Goal: Transaction & Acquisition: Purchase product/service

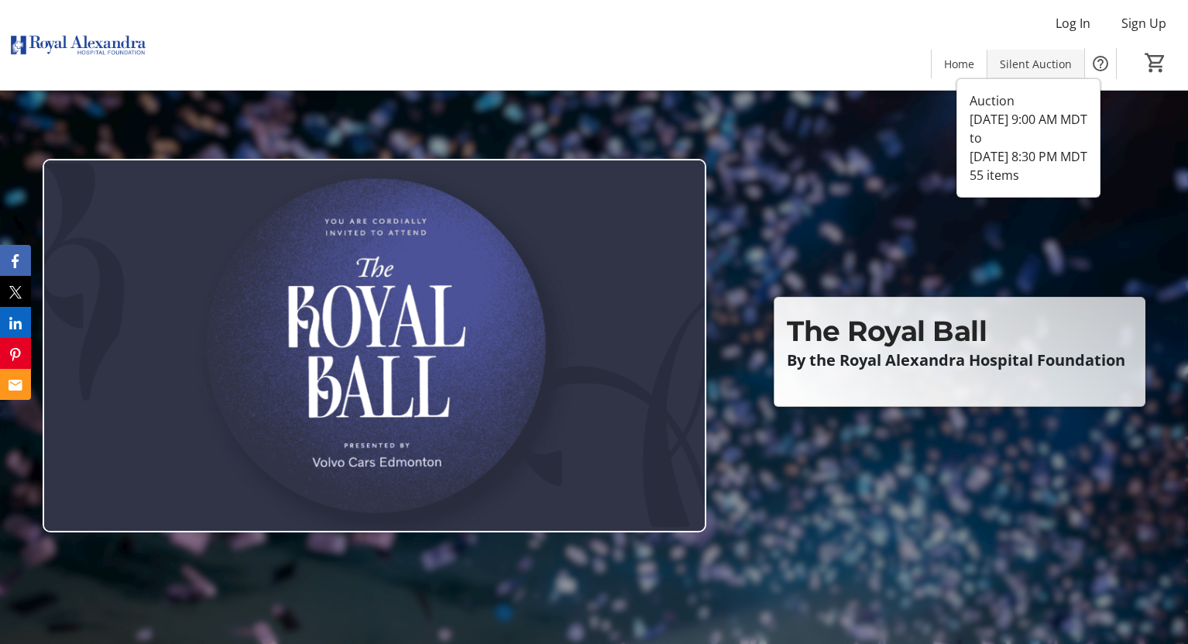
click at [1040, 69] on span "Silent Auction" at bounding box center [1036, 64] width 72 height 16
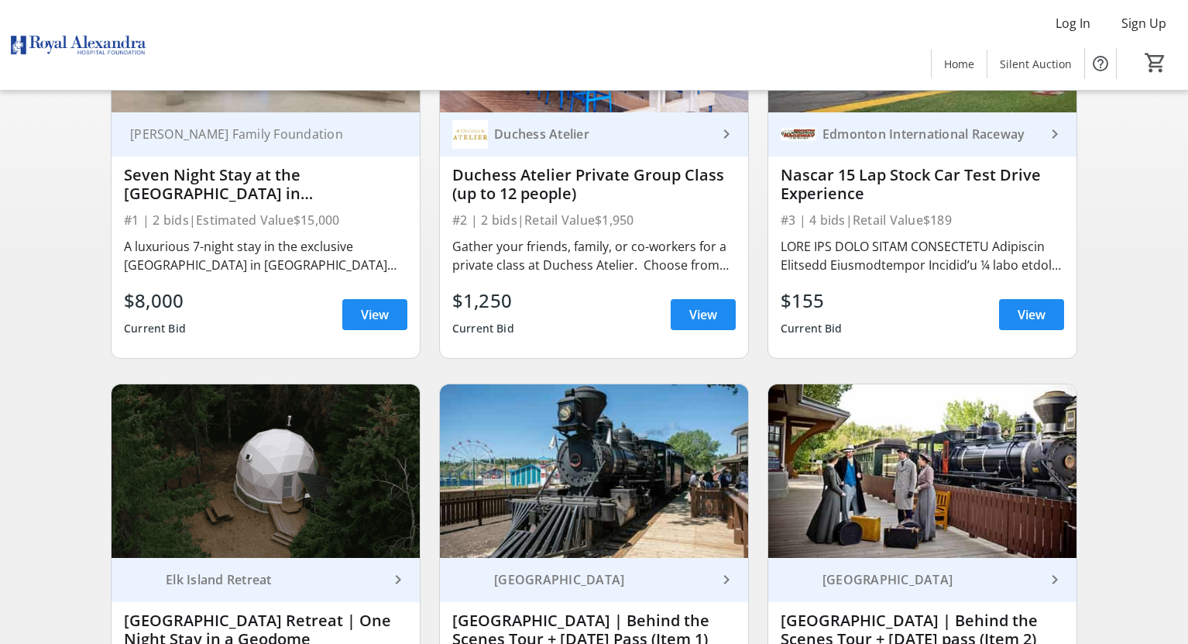
scroll to position [310, 0]
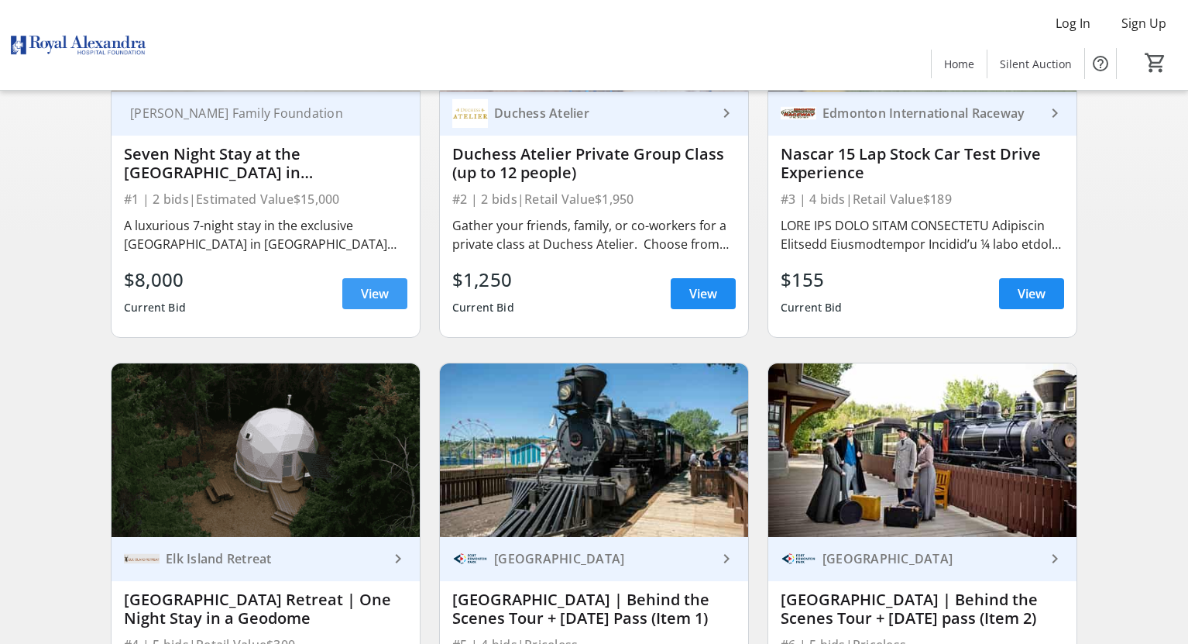
click at [369, 294] on span "View" at bounding box center [375, 293] width 28 height 19
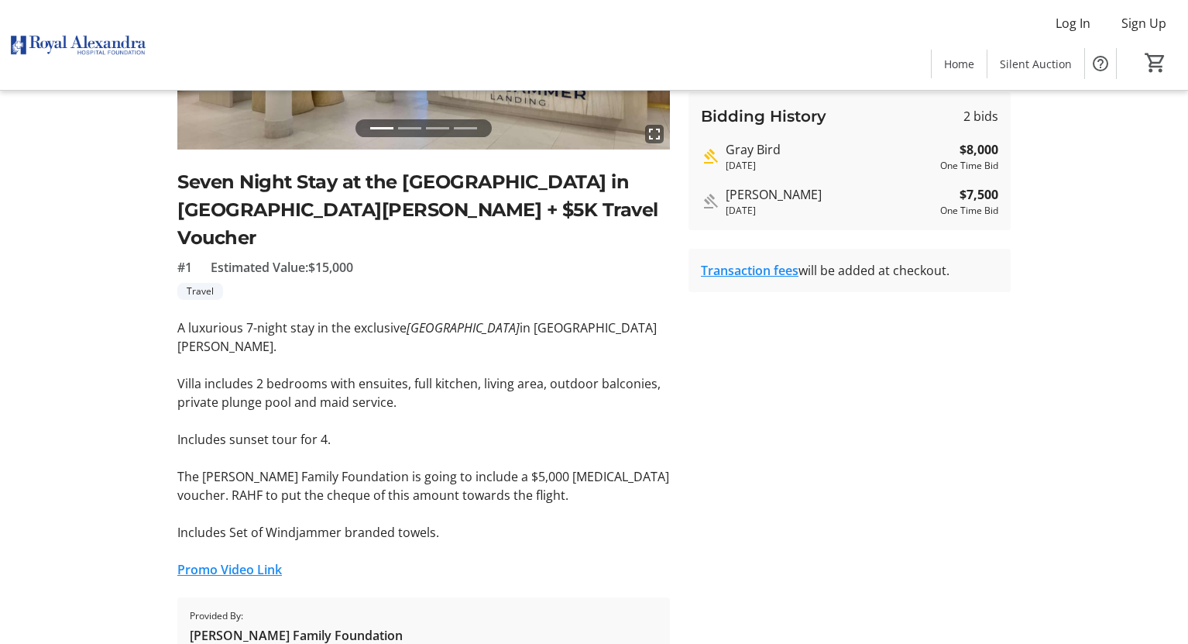
scroll to position [299, 0]
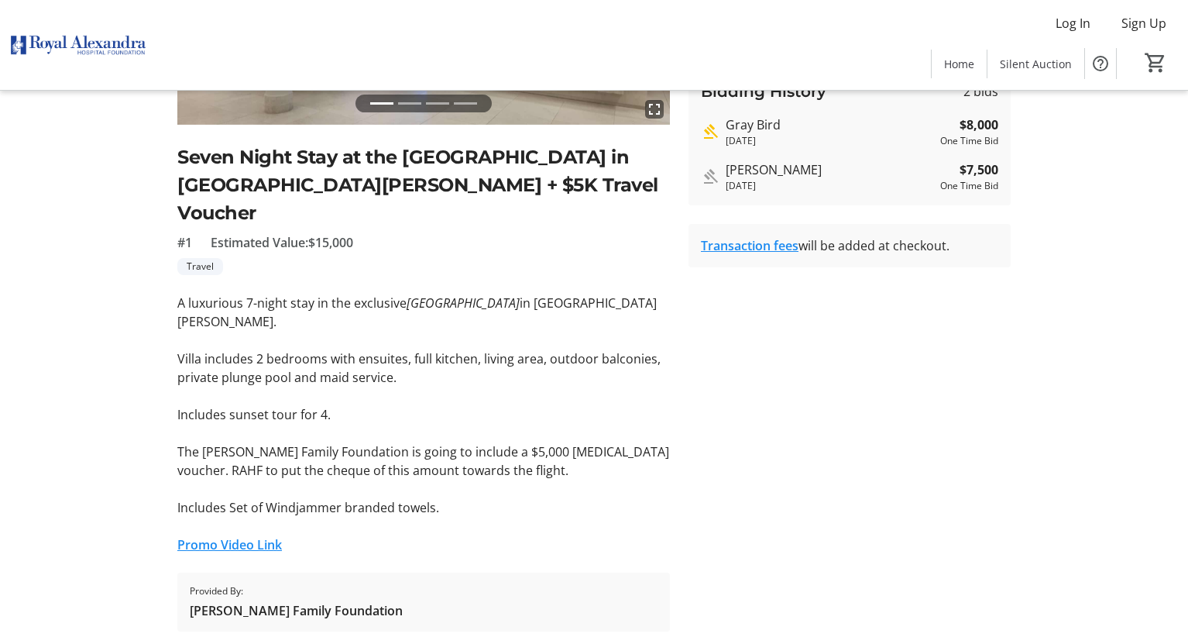
drag, startPoint x: 181, startPoint y: 152, endPoint x: 448, endPoint y: 458, distance: 406.2
click at [448, 458] on tr-auction-item-ui "fullscreen fullscreen fullscreen fullscreen Previous Next Seven Night Stay at t…" at bounding box center [423, 239] width 511 height 784
copy div "Seven Night Stay at the [GEOGRAPHIC_DATA] in [GEOGRAPHIC_DATA][PERSON_NAME] + $…"
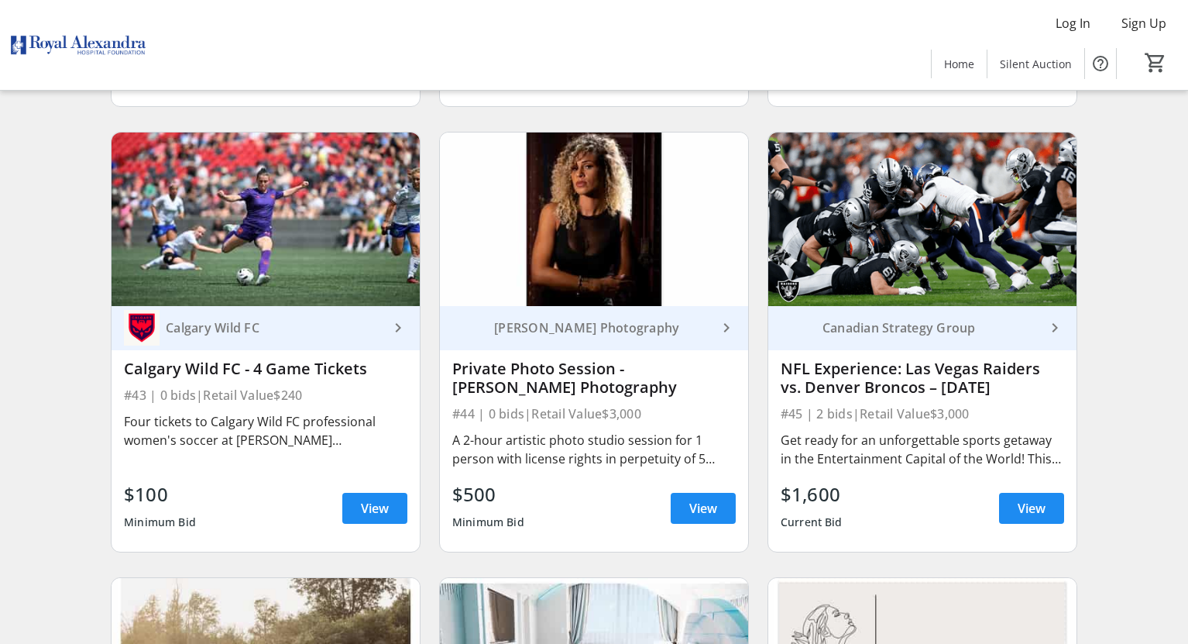
scroll to position [6206, 0]
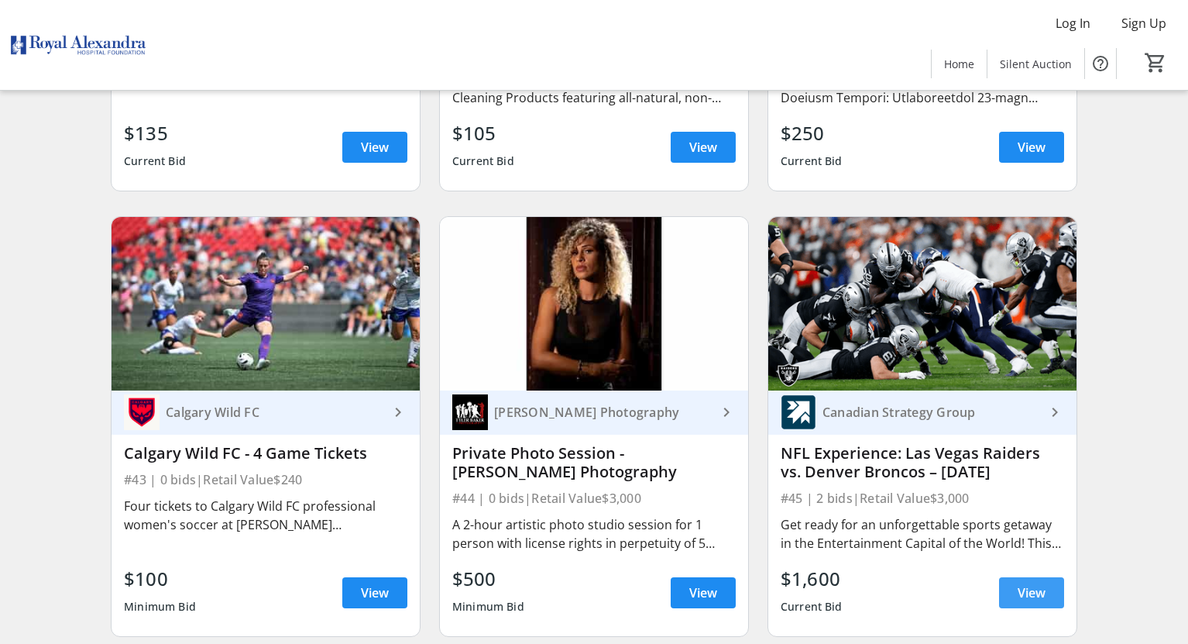
click at [1024, 593] on span "View" at bounding box center [1032, 592] width 28 height 19
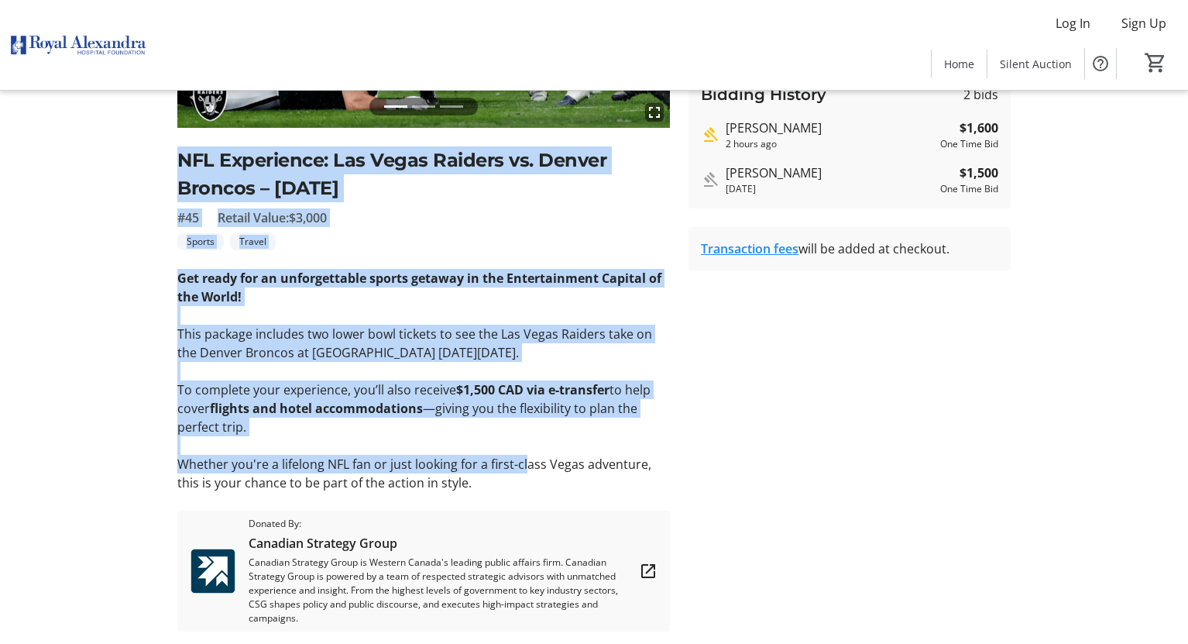
scroll to position [310, 0]
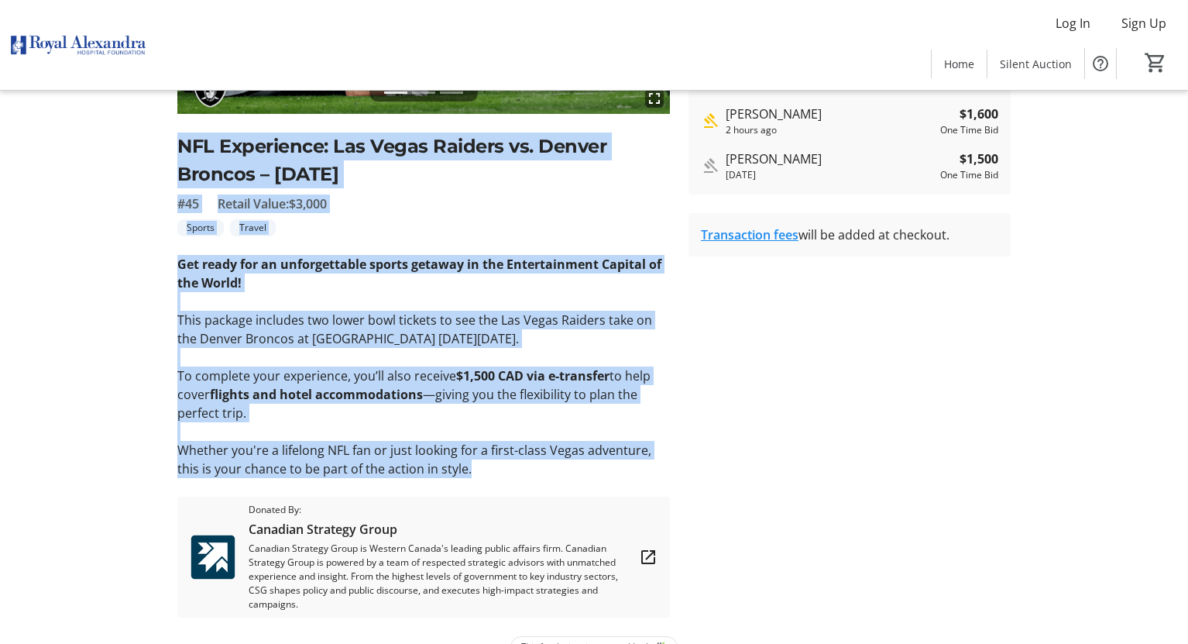
drag, startPoint x: 180, startPoint y: 296, endPoint x: 453, endPoint y: 472, distance: 325.4
click at [453, 472] on div "fullscreen fullscreen fullscreen Previous Next NFL Experience: Las Vegas Raider…" at bounding box center [423, 227] width 493 height 781
copy div "NFL Experience: Las Vegas Raiders vs. Denver Broncos – [DATE] #45 Retail Value:…"
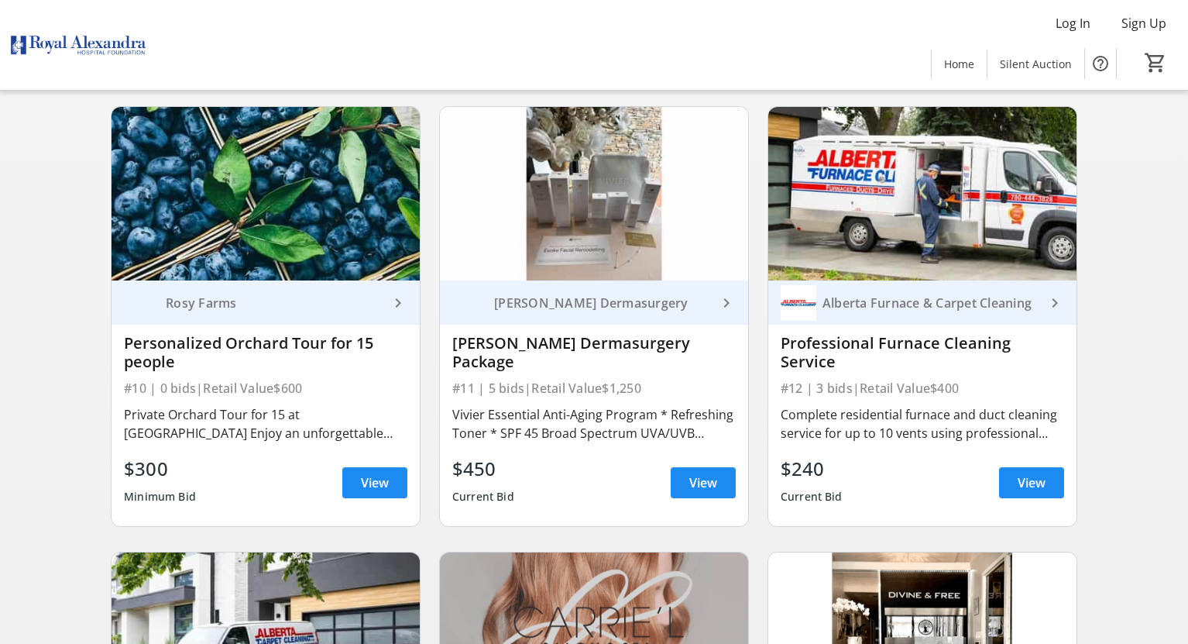
scroll to position [1549, 0]
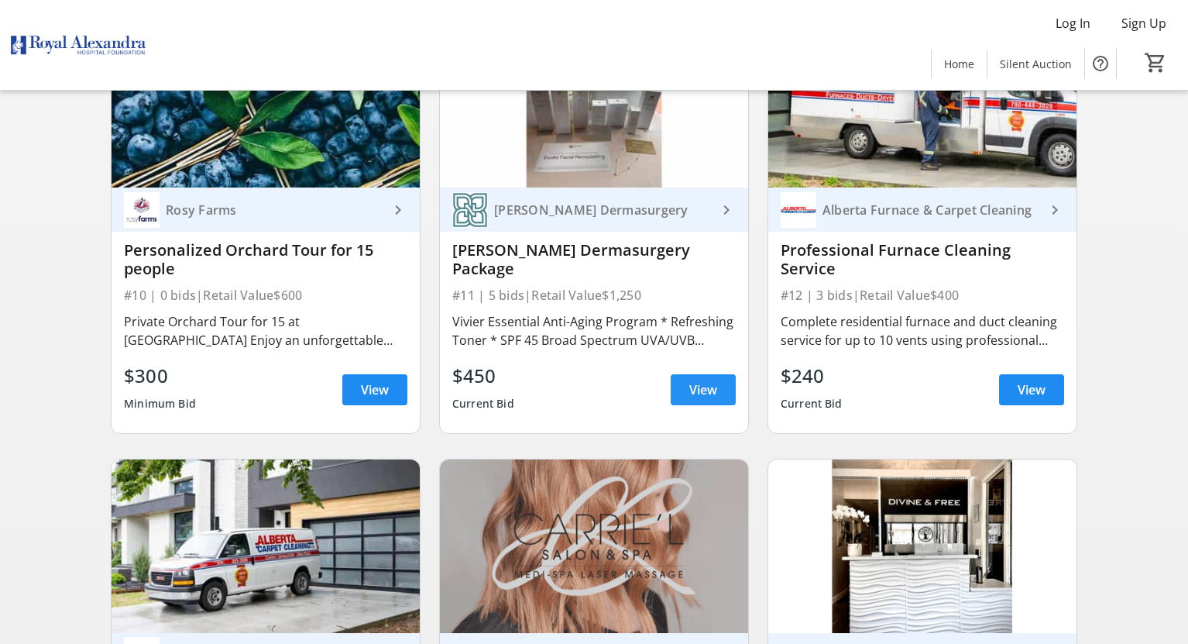
click at [692, 399] on span "View" at bounding box center [703, 389] width 28 height 19
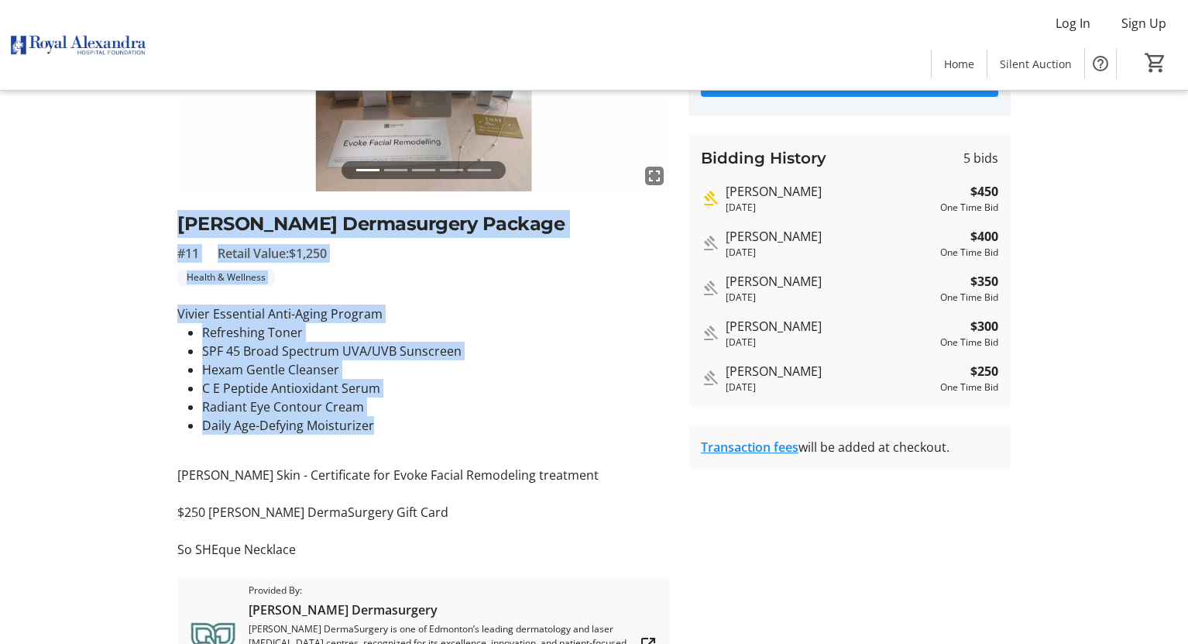
scroll to position [310, 0]
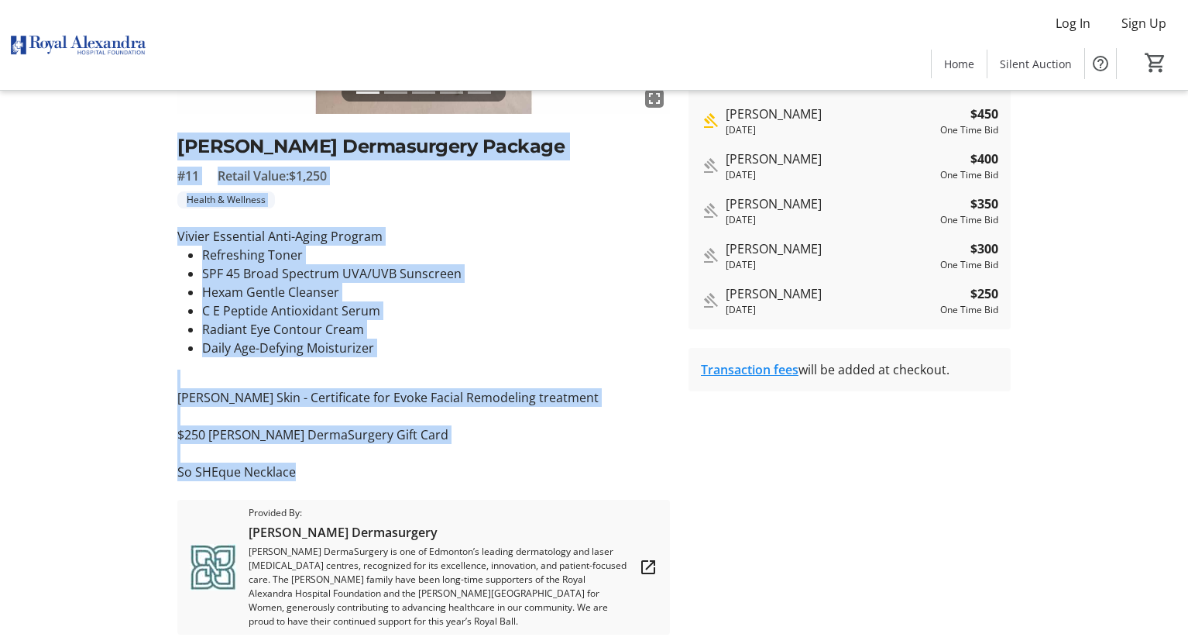
drag, startPoint x: 180, startPoint y: 223, endPoint x: 390, endPoint y: 466, distance: 321.7
click at [390, 466] on div "fullscreen fullscreen fullscreen fullscreen fullscreen Previous Next [PERSON_NA…" at bounding box center [423, 236] width 493 height 798
copy div "[PERSON_NAME] Dermasurgery Package #11 Retail Value: $1,250 Health & Wellness V…"
